Goal: Transaction & Acquisition: Purchase product/service

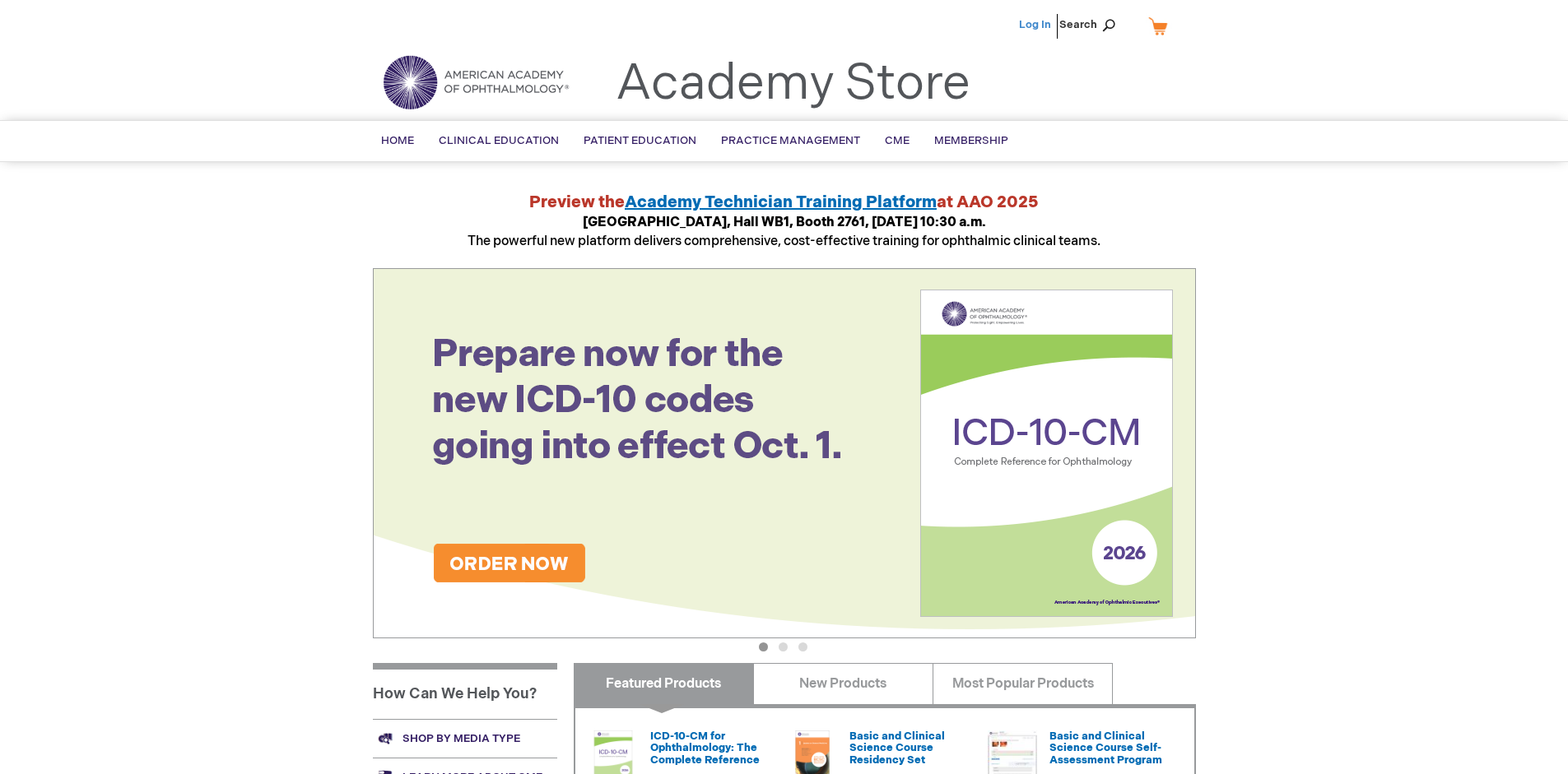
click at [1036, 25] on link "Log In" at bounding box center [1034, 25] width 32 height 13
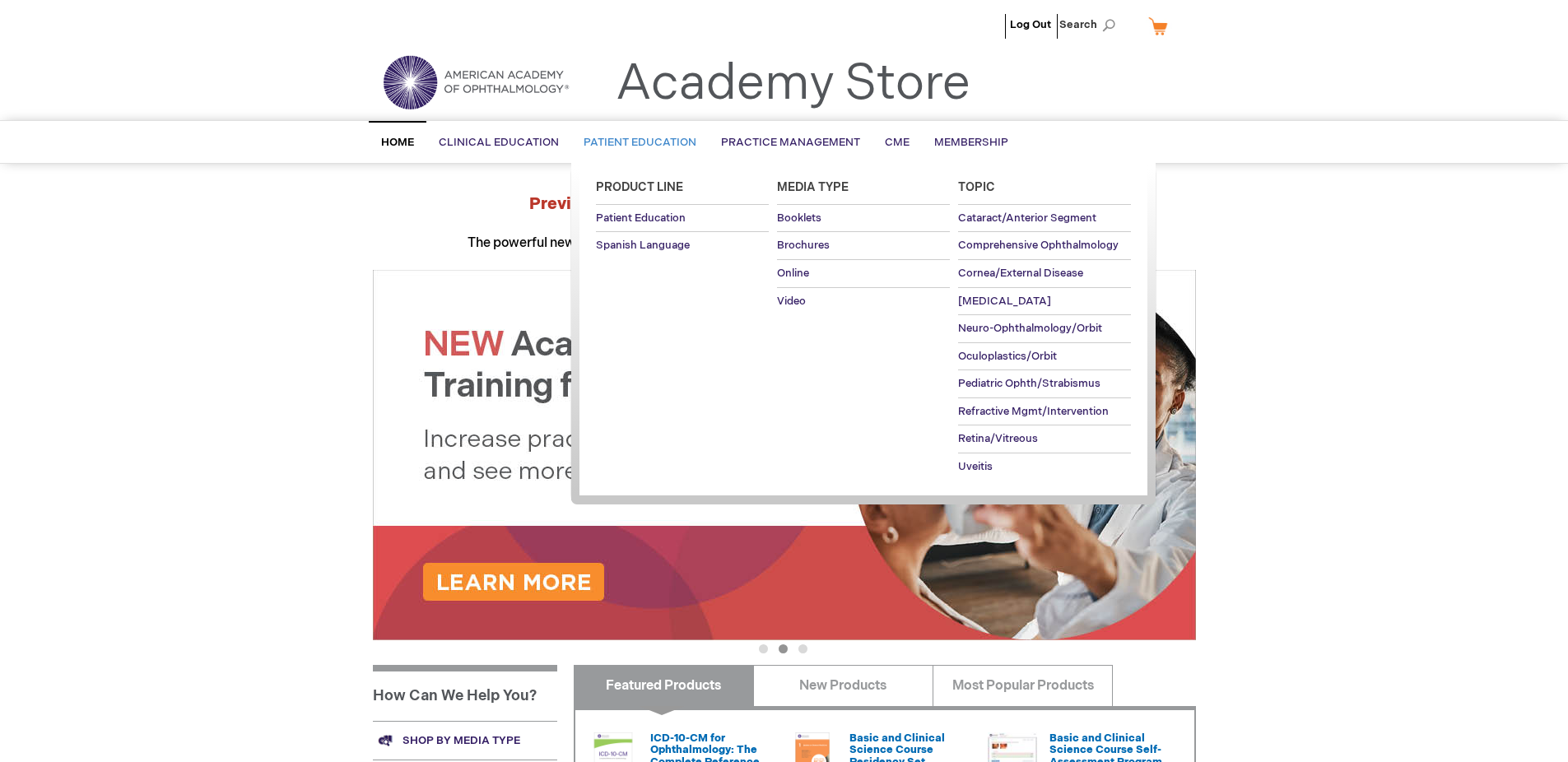
click at [635, 143] on span "Patient Education" at bounding box center [639, 142] width 113 height 13
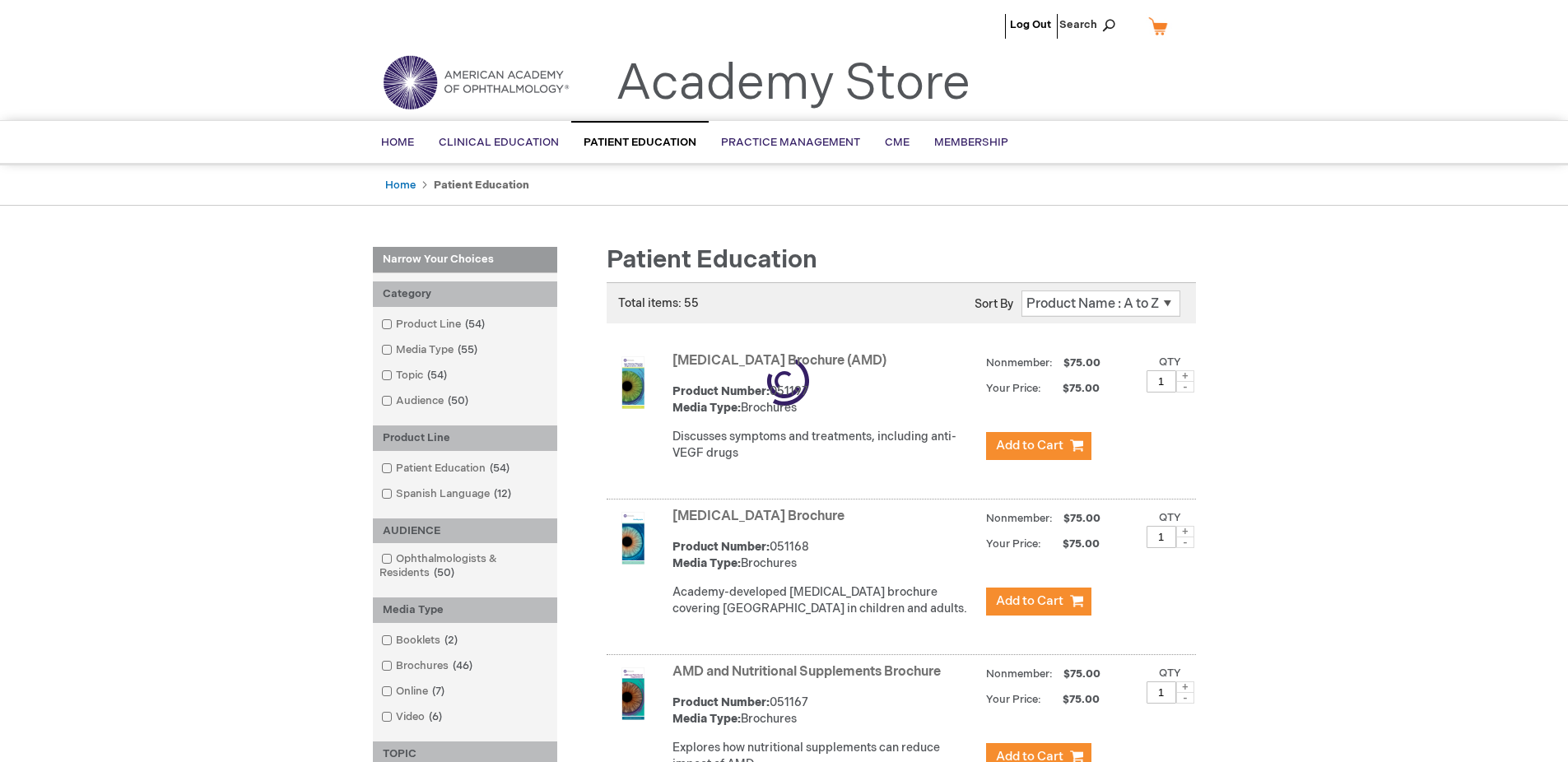
click at [810, 680] on link "AMD and Nutritional Supplements Brochure" at bounding box center [806, 671] width 268 height 16
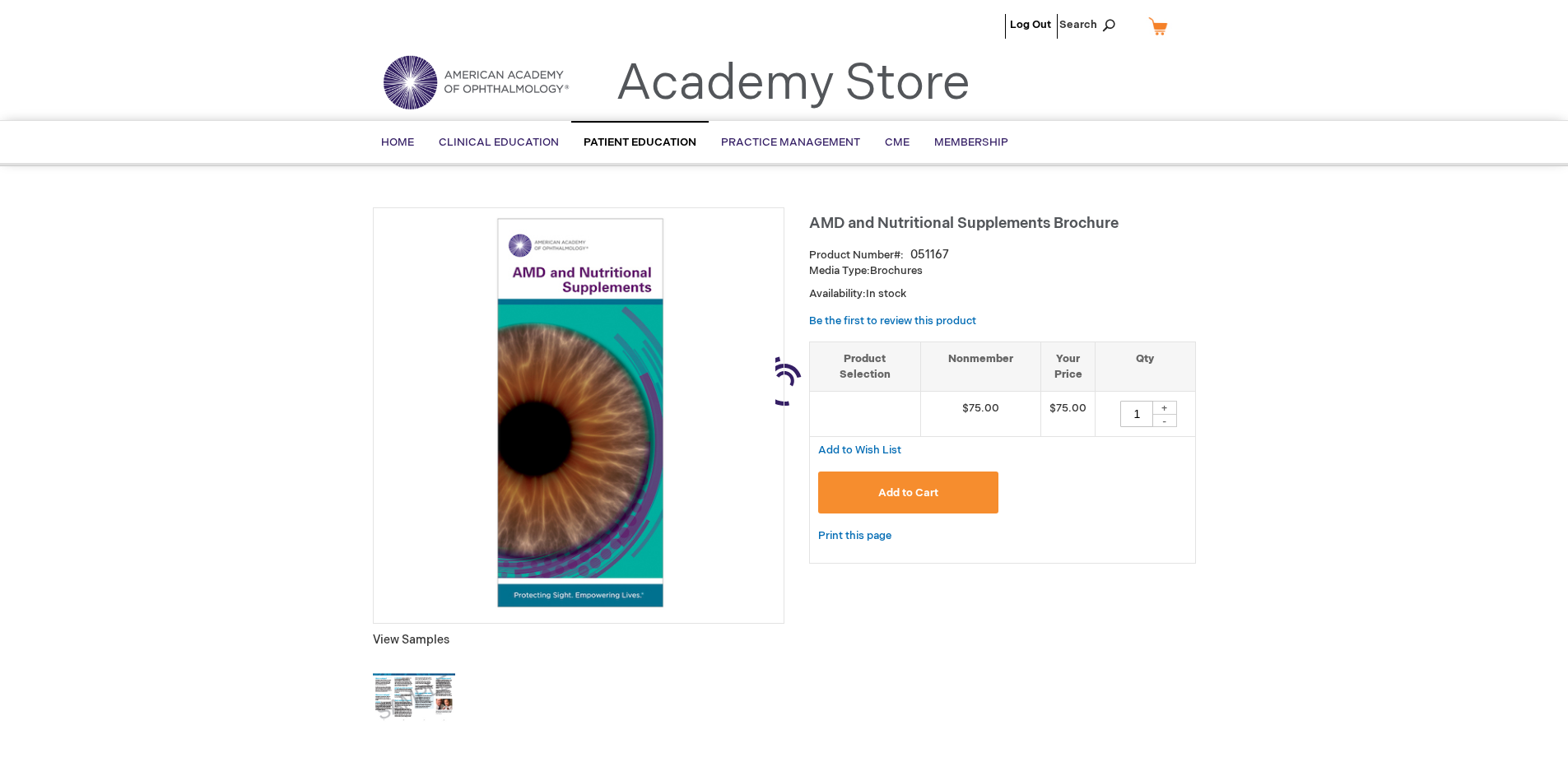
click at [1163, 26] on link "My Cart" at bounding box center [1164, 26] width 39 height 28
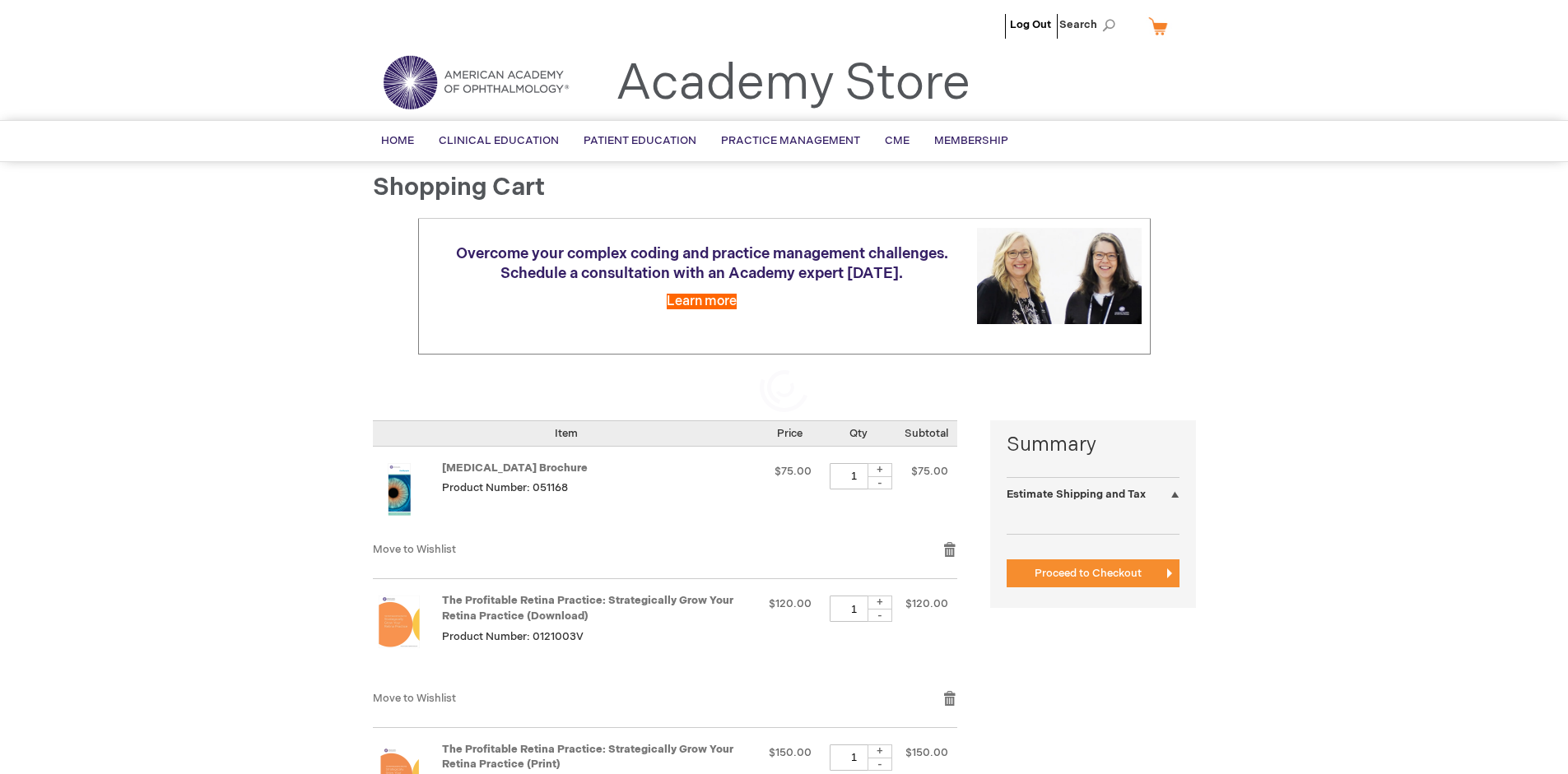
select select "US"
select select "41"
